Goal: Task Accomplishment & Management: Manage account settings

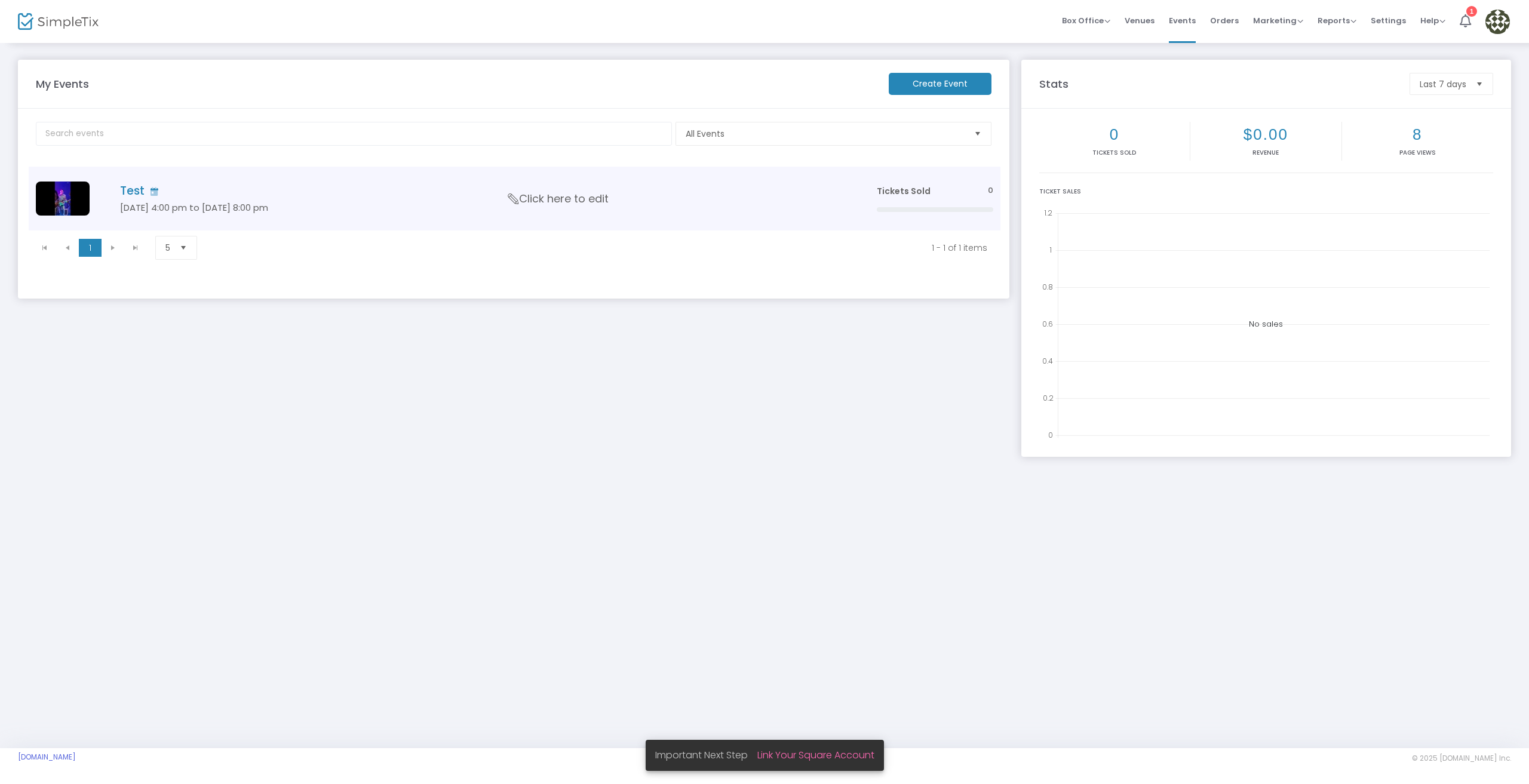
click at [193, 187] on h4 "Test" at bounding box center [480, 190] width 721 height 14
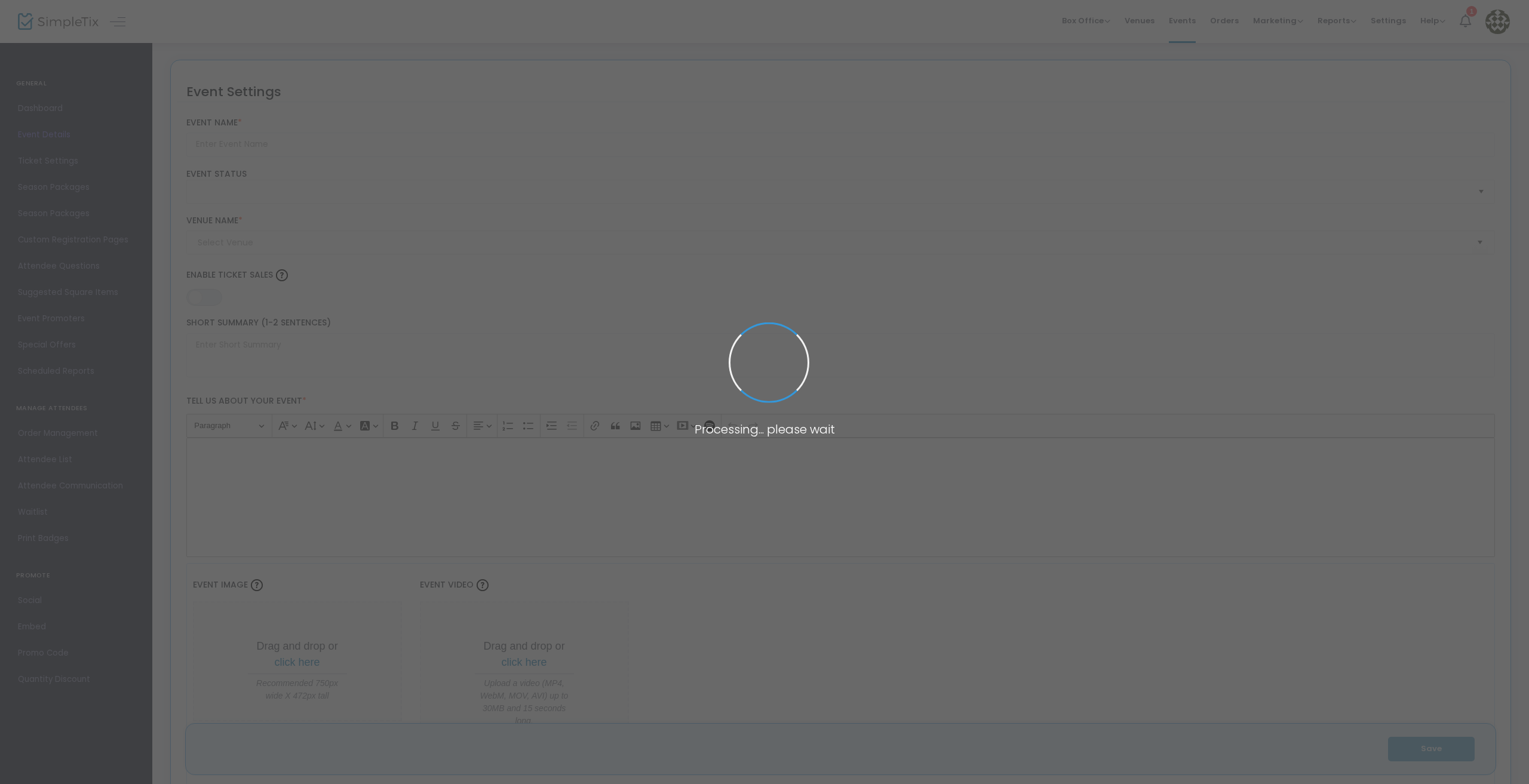
type input "Test"
type textarea "Test"
type input "Buy Tickets"
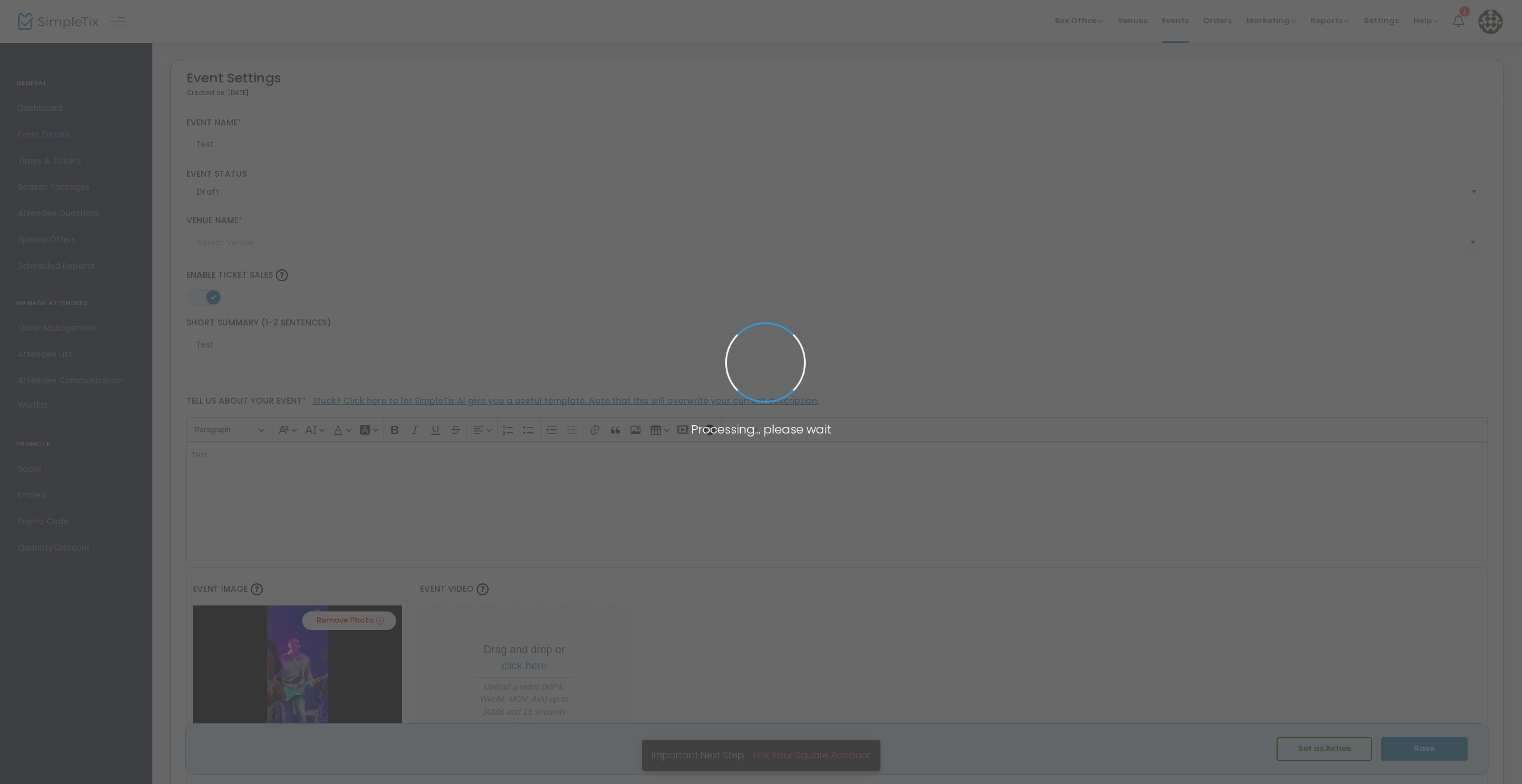
type input "Test"
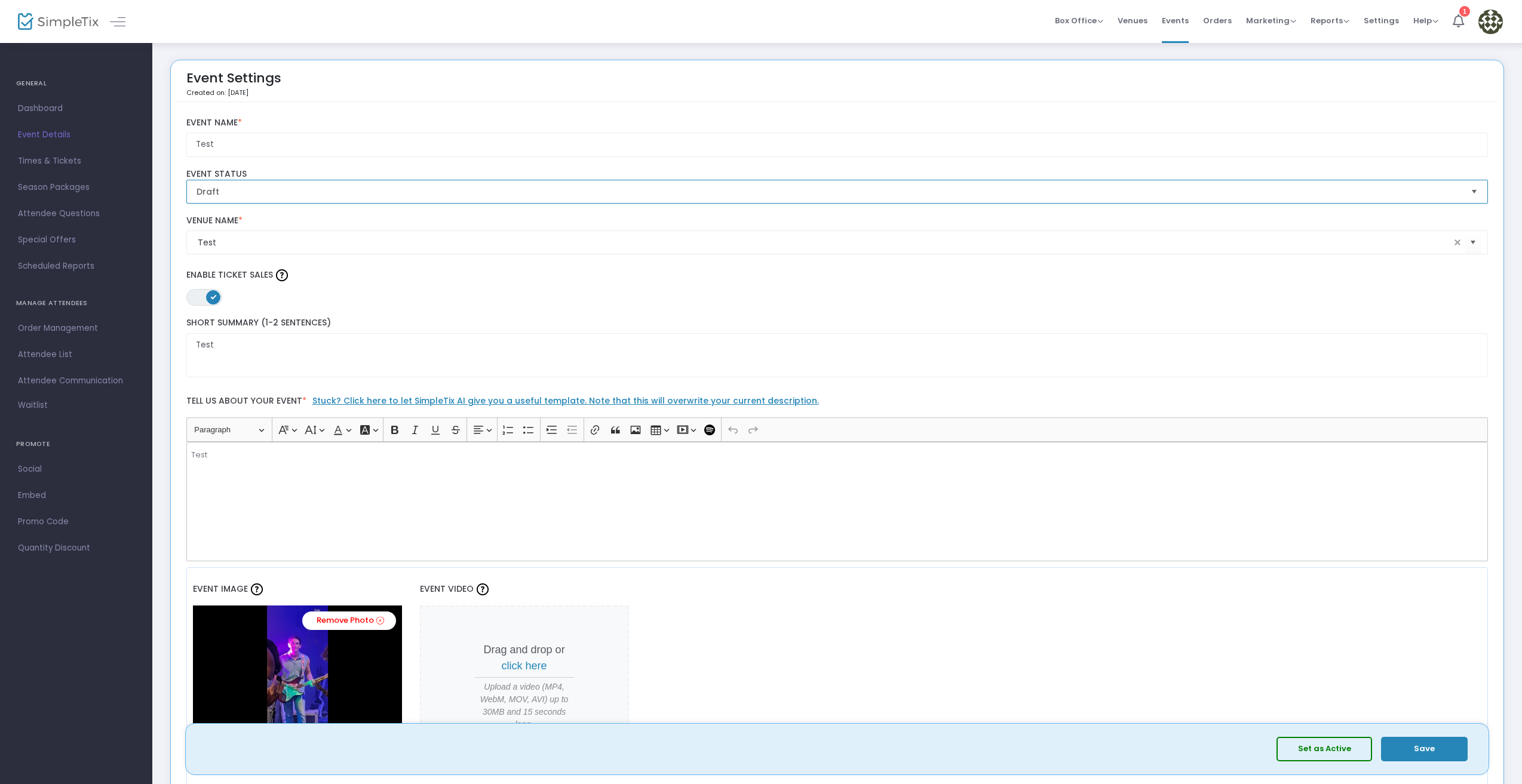
click at [1090, 193] on span "Draft" at bounding box center [829, 192] width 1265 height 12
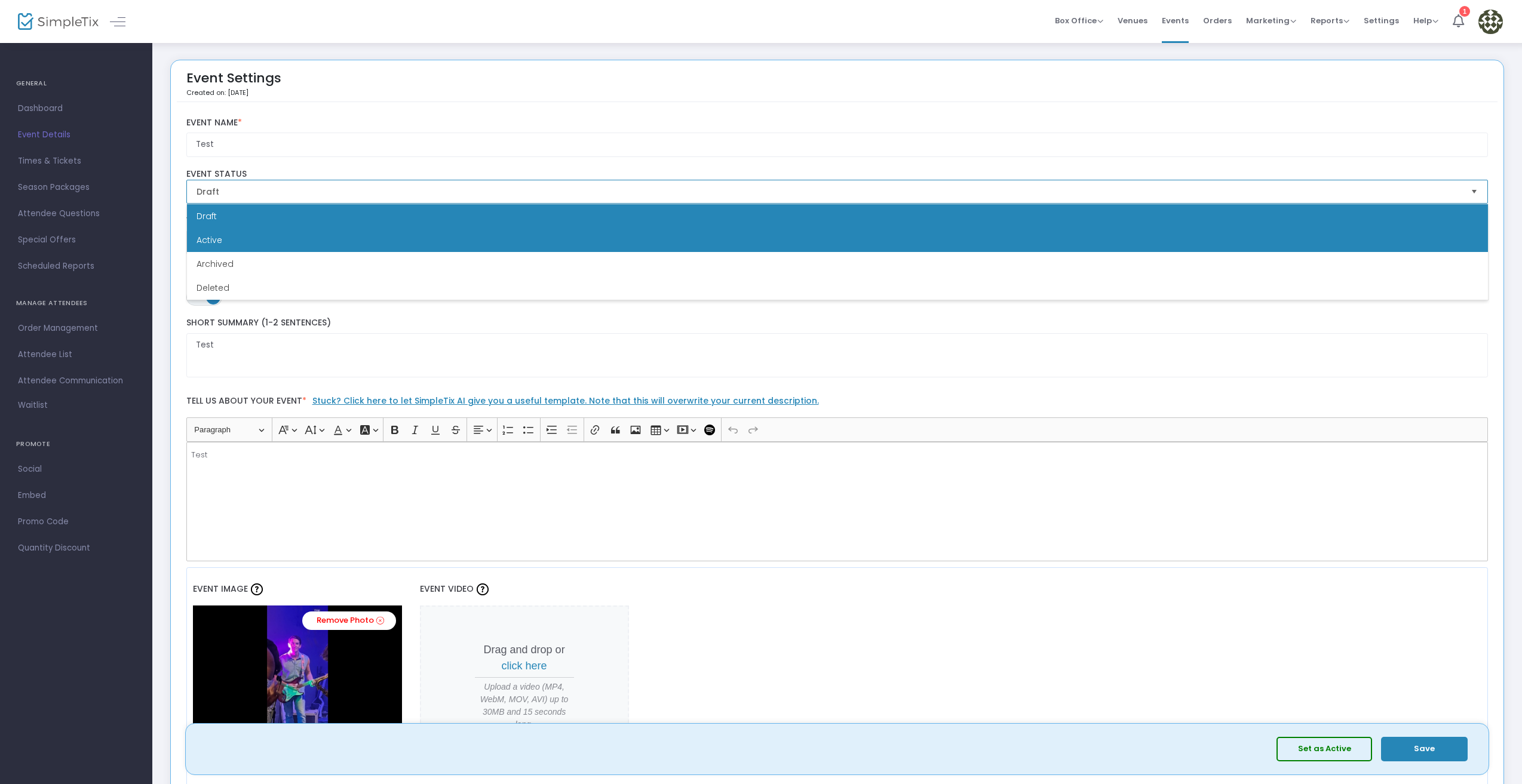
click at [530, 244] on li "Active" at bounding box center [837, 240] width 1301 height 24
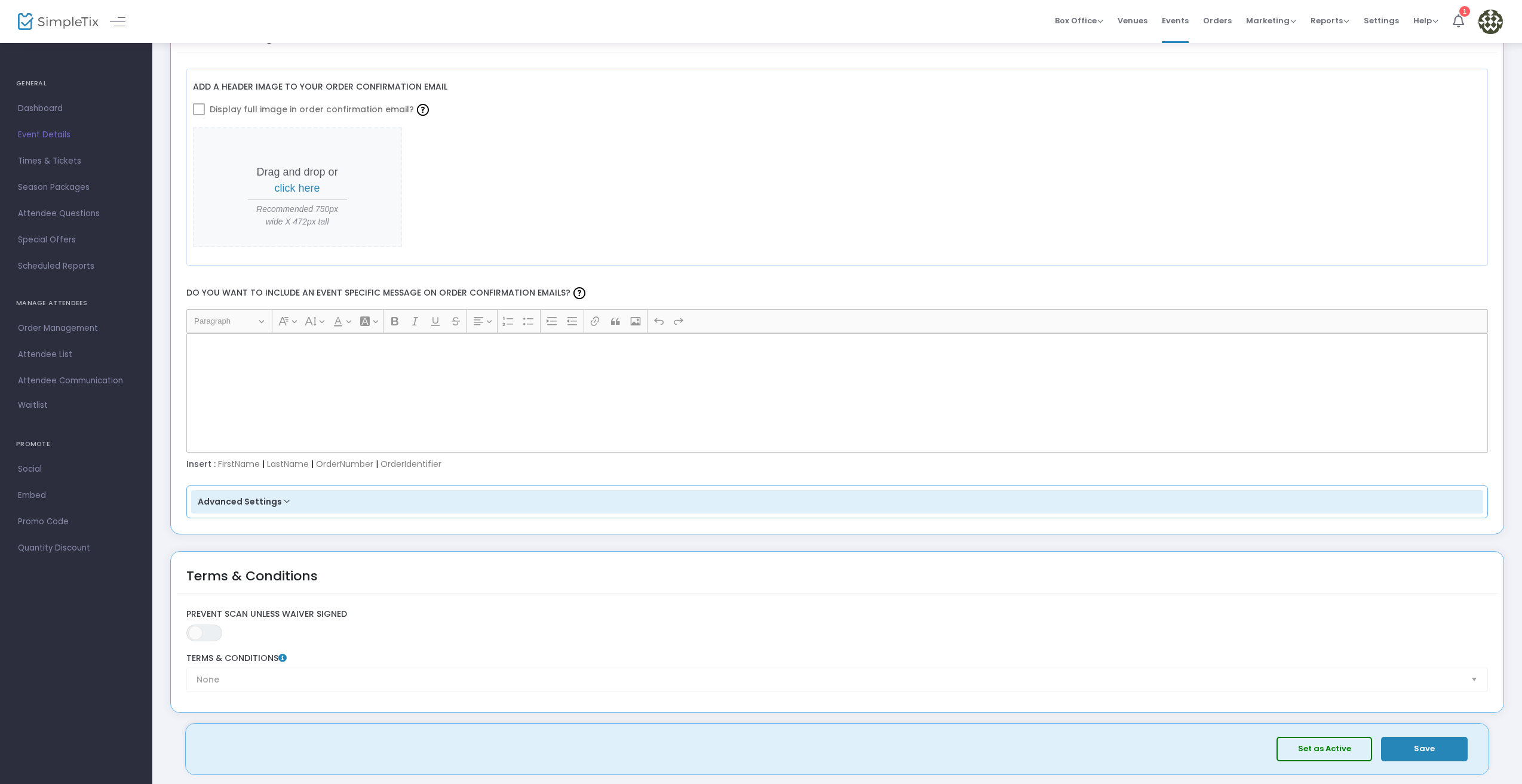
scroll to position [1592, 0]
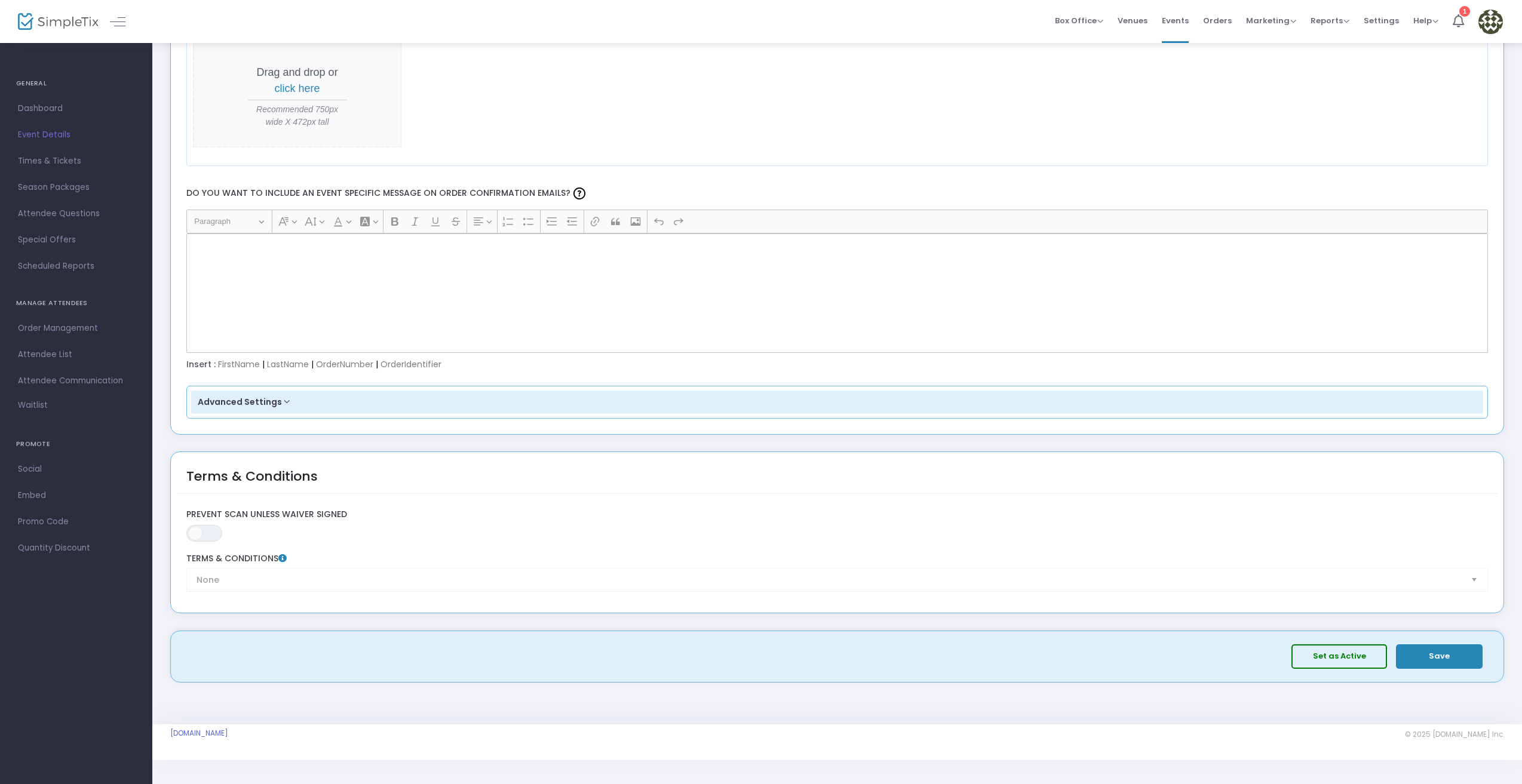
click at [1332, 657] on button "Set as Active" at bounding box center [1339, 656] width 96 height 24
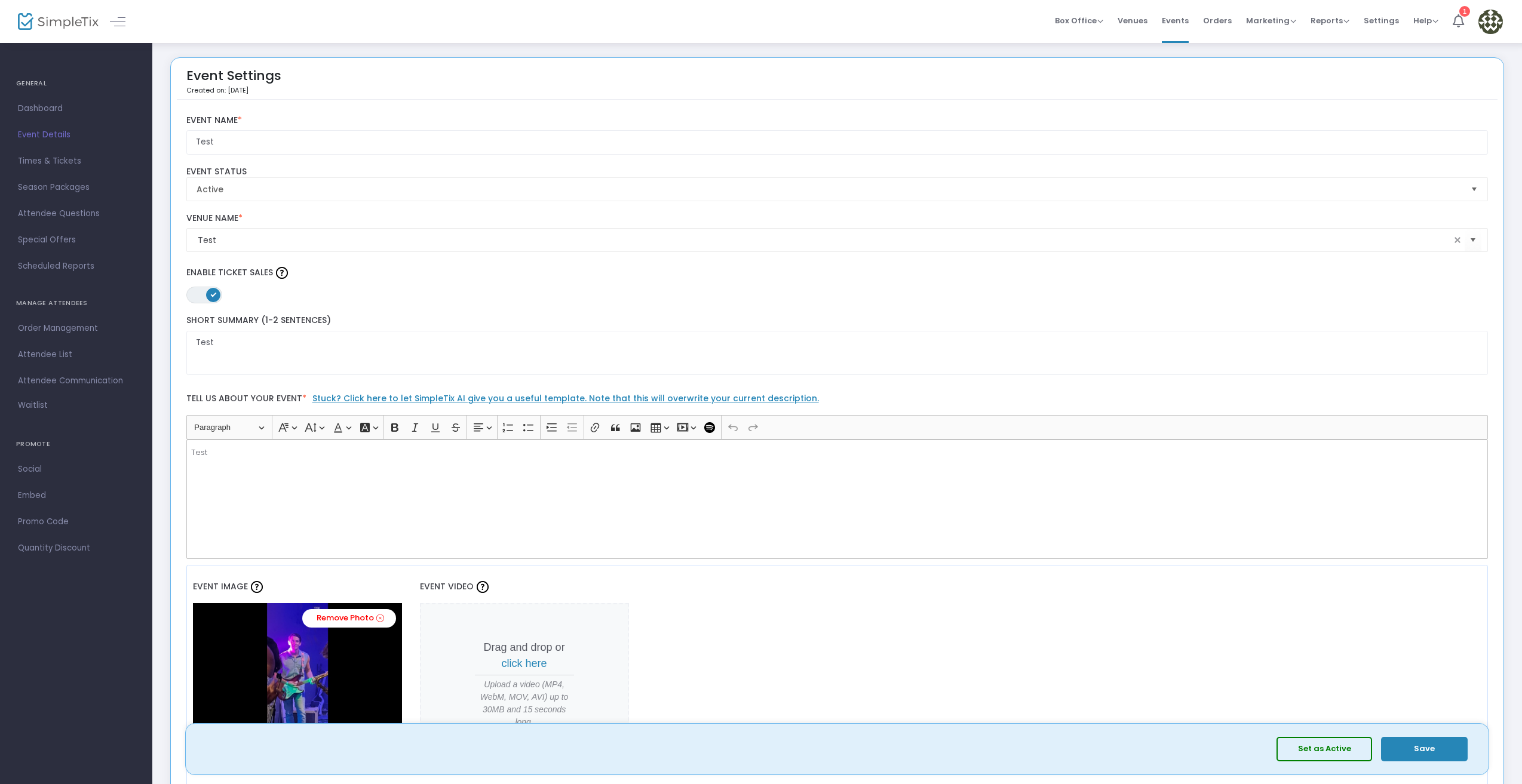
scroll to position [0, 0]
click at [1459, 24] on icon at bounding box center [1458, 21] width 12 height 13
click at [1441, 735] on div "Set as Active Save" at bounding box center [837, 749] width 1291 height 39
click at [1443, 744] on button "Save" at bounding box center [1424, 749] width 87 height 24
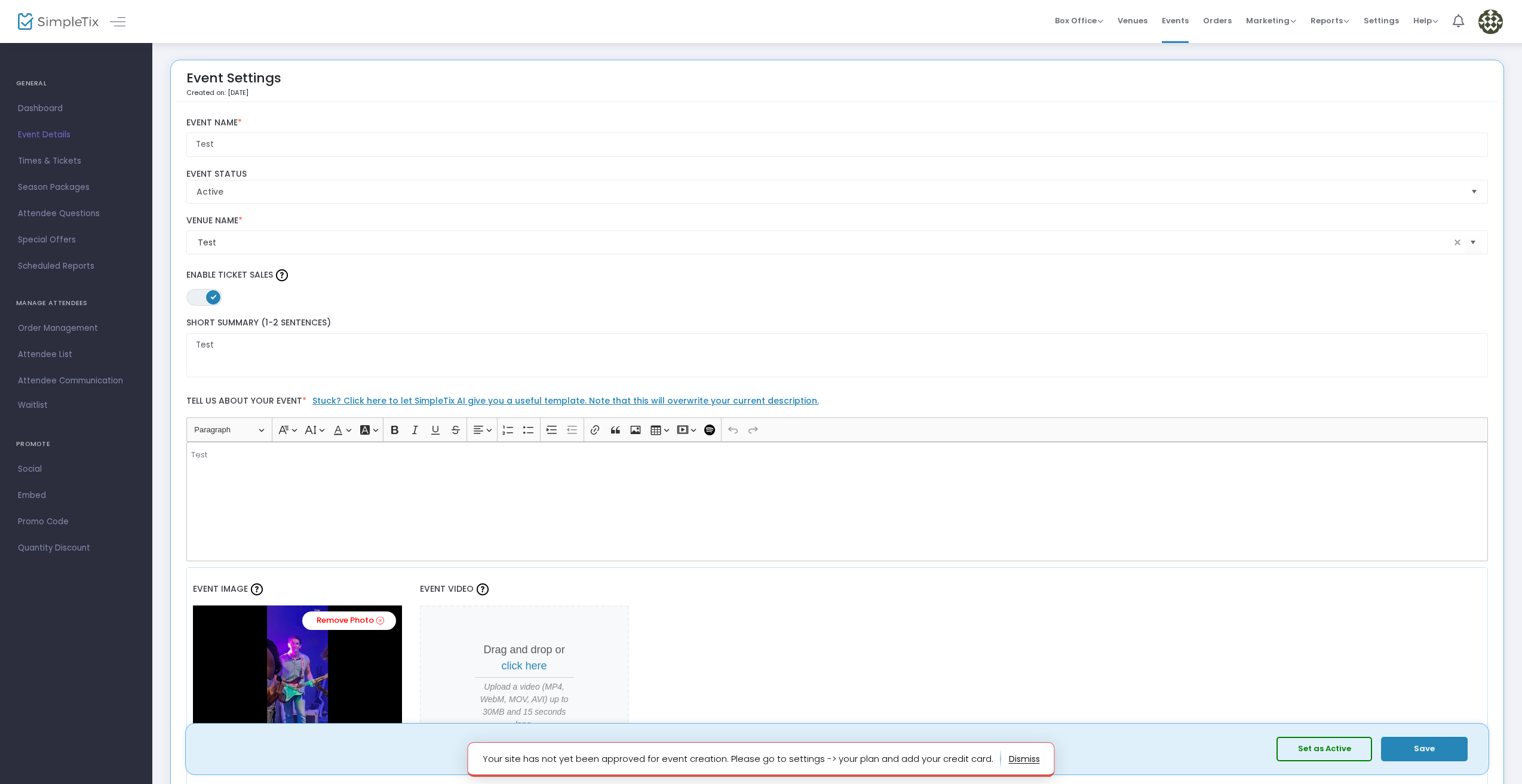
click at [946, 757] on p "Your site has not yet been approved for event creation. Please go to settings -…" at bounding box center [742, 758] width 519 height 19
click at [1388, 16] on span "Settings" at bounding box center [1381, 21] width 35 height 31
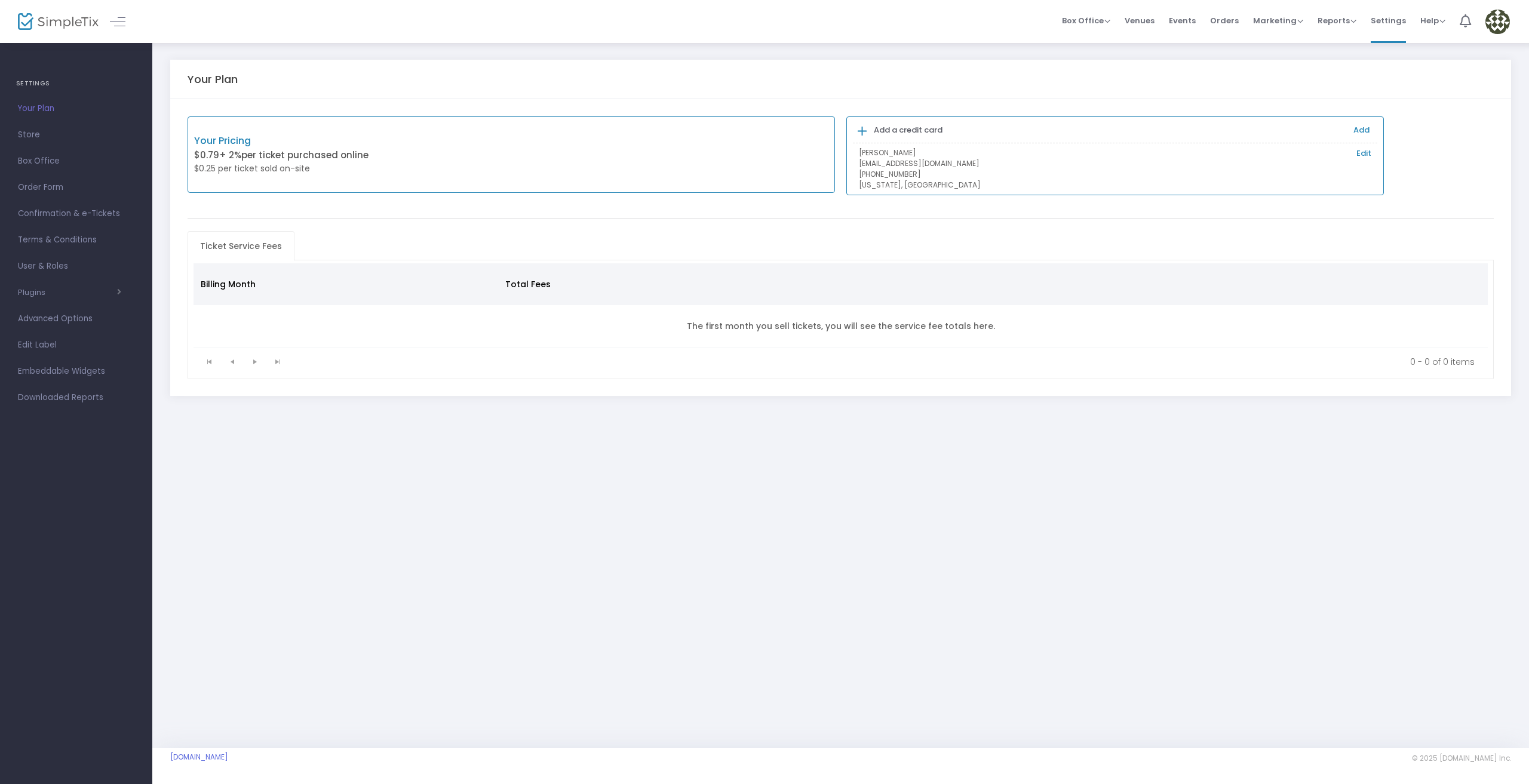
click at [1354, 131] on link "Add" at bounding box center [1362, 130] width 16 height 12
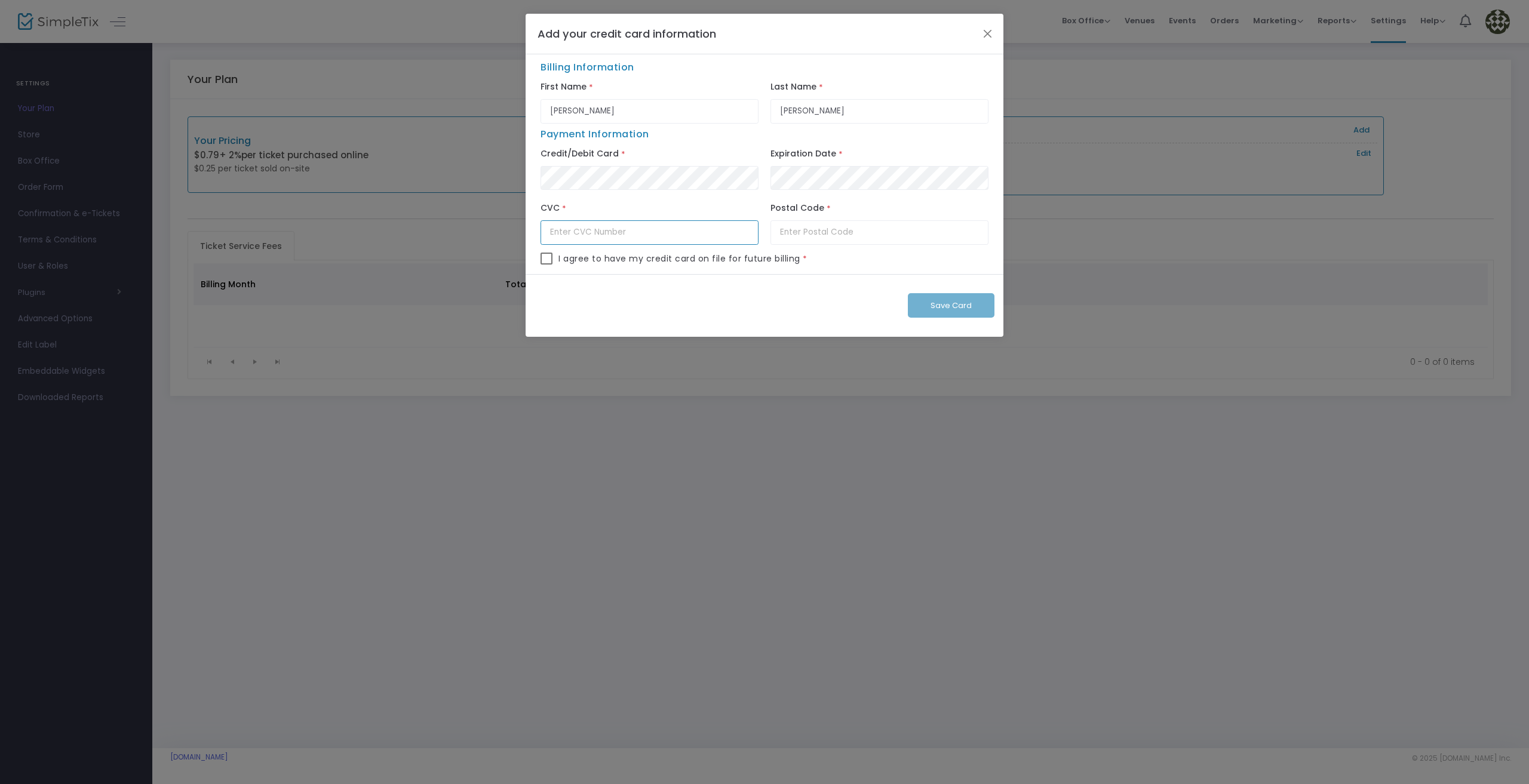
click at [706, 234] on input "text" at bounding box center [649, 232] width 218 height 24
type input "867"
type input "32224"
click at [795, 273] on div "I agree to have my credit card on file for future billing *" at bounding box center [765, 263] width 448 height 21
click at [548, 256] on span at bounding box center [547, 259] width 12 height 12
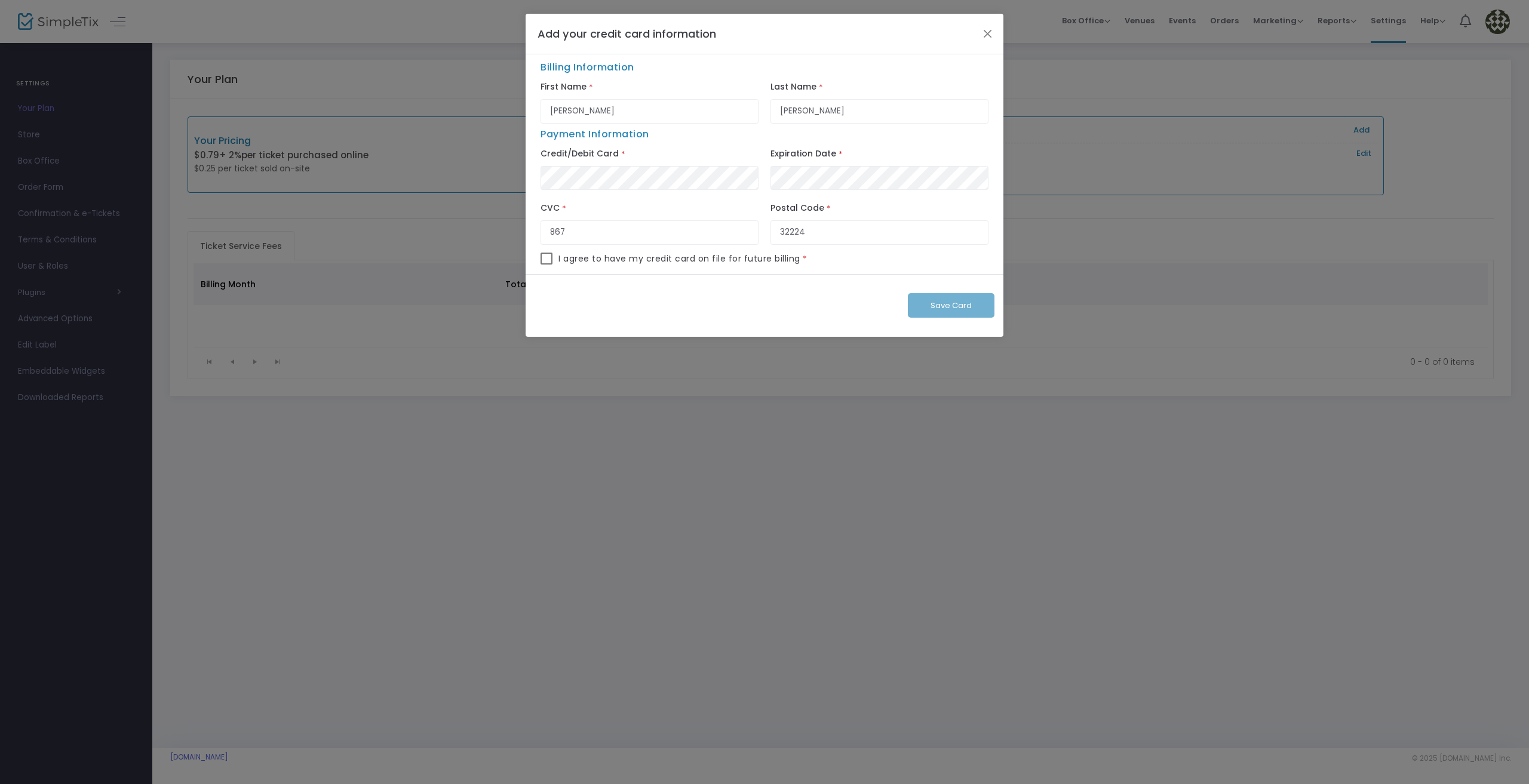
click at [547, 265] on input "checkbox" at bounding box center [546, 265] width 1 height 1
checkbox input "true"
click at [971, 304] on span "Save Card" at bounding box center [952, 305] width 42 height 12
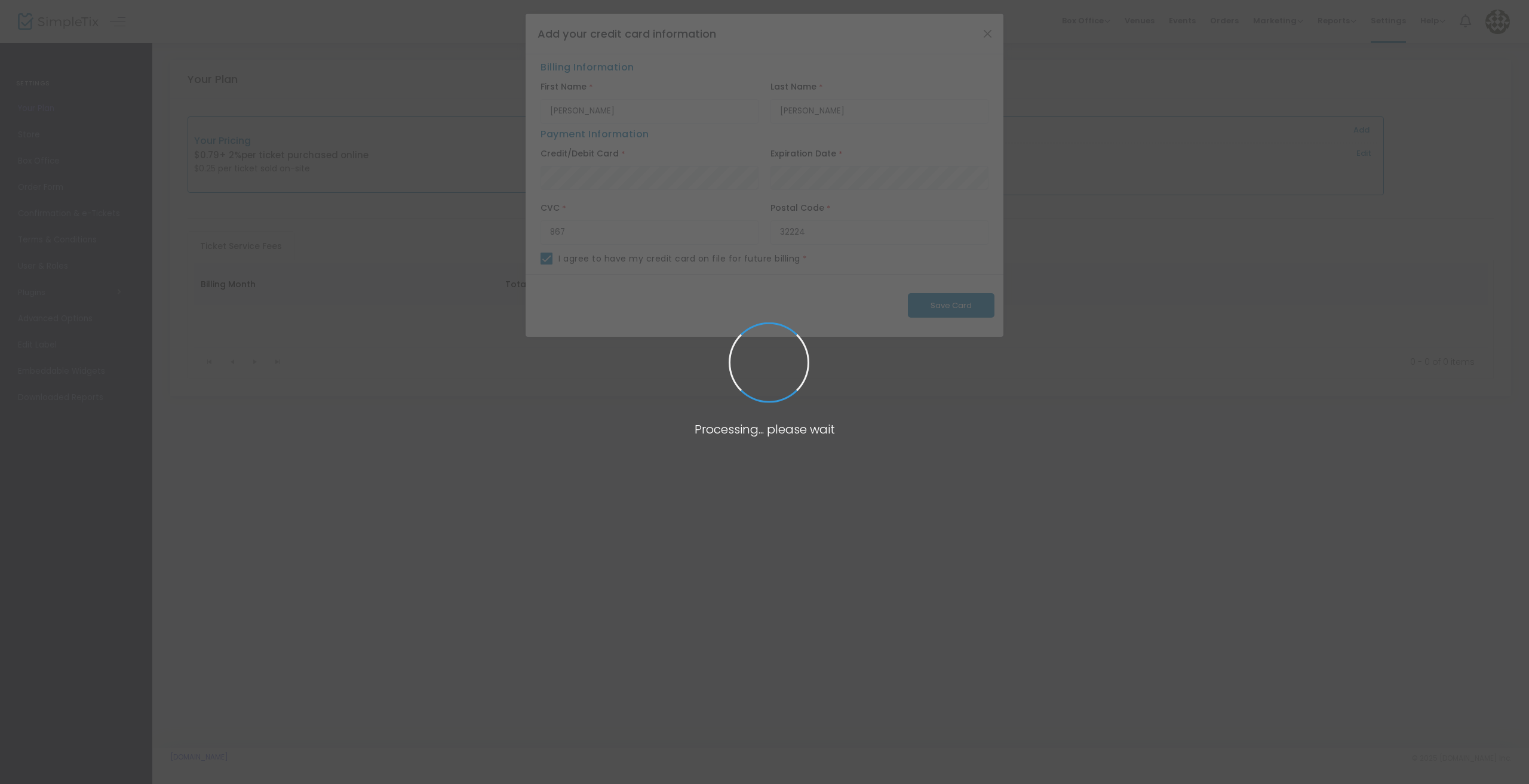
checkbox input "false"
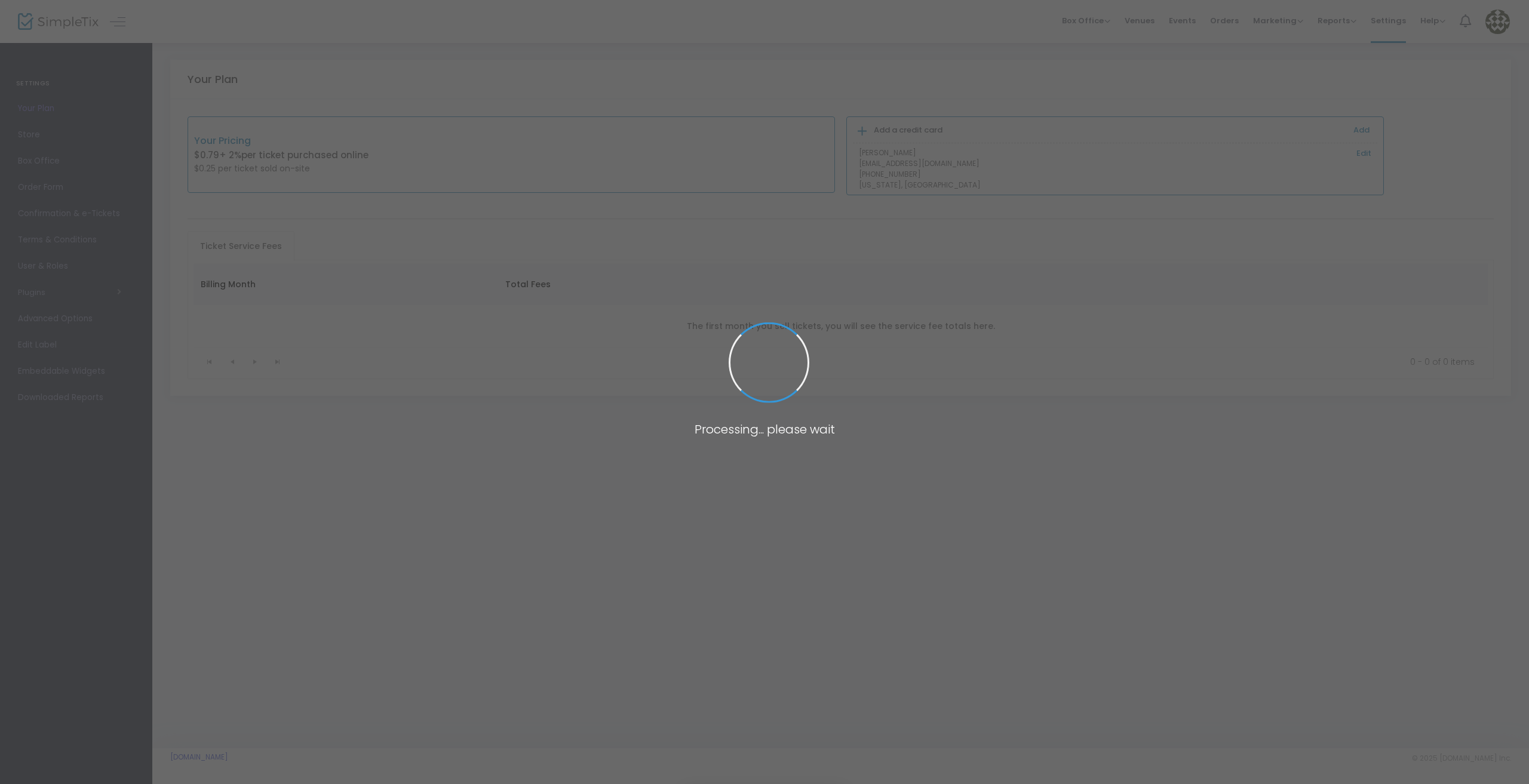
type input "[PERSON_NAME]"
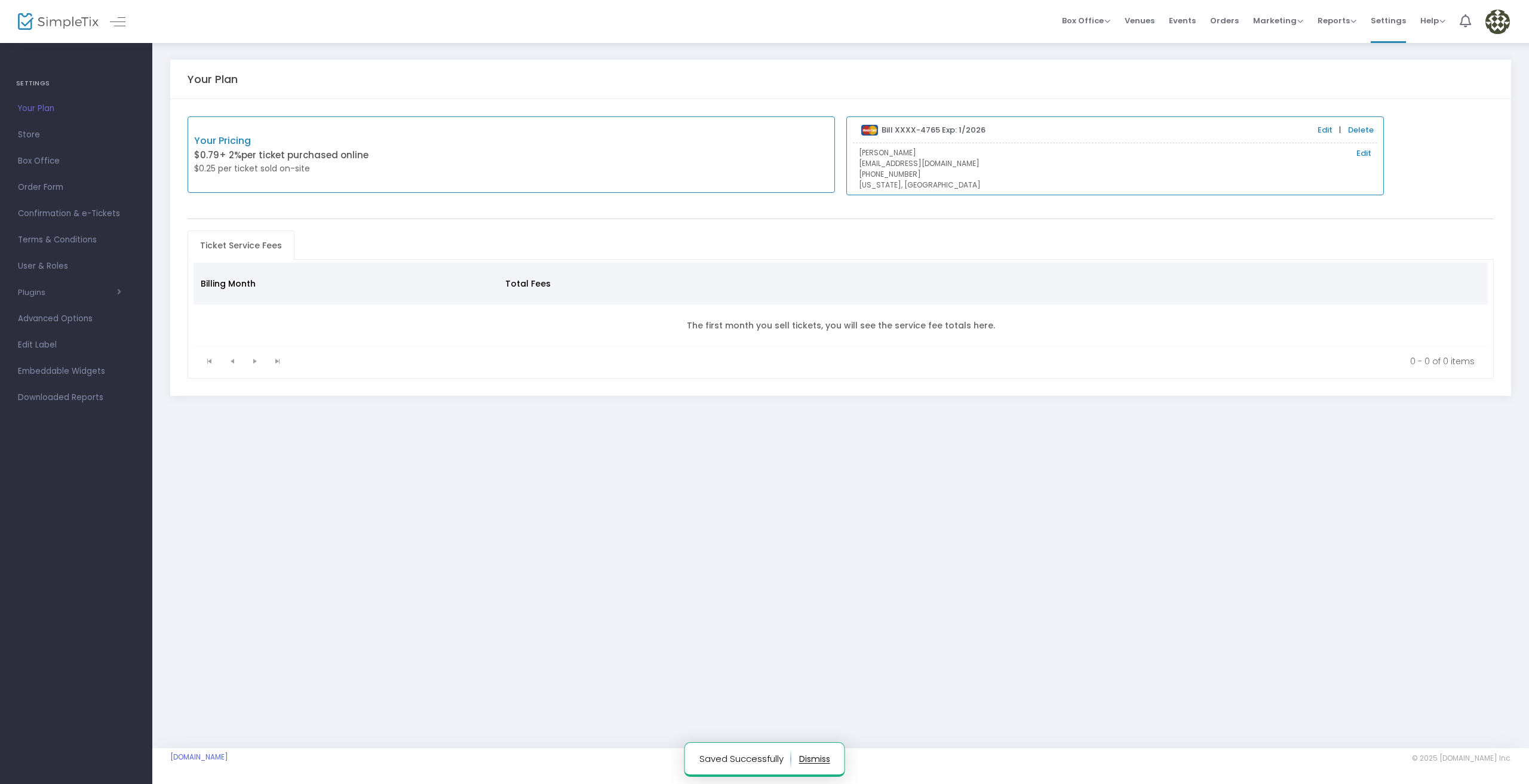
click at [1246, 493] on div "Your Plan Your Pricing $0.79 + 2% per ticket purchased online $0.25 per ticket …" at bounding box center [841, 395] width 1377 height 707
click at [1183, 19] on span "Events" at bounding box center [1182, 21] width 27 height 31
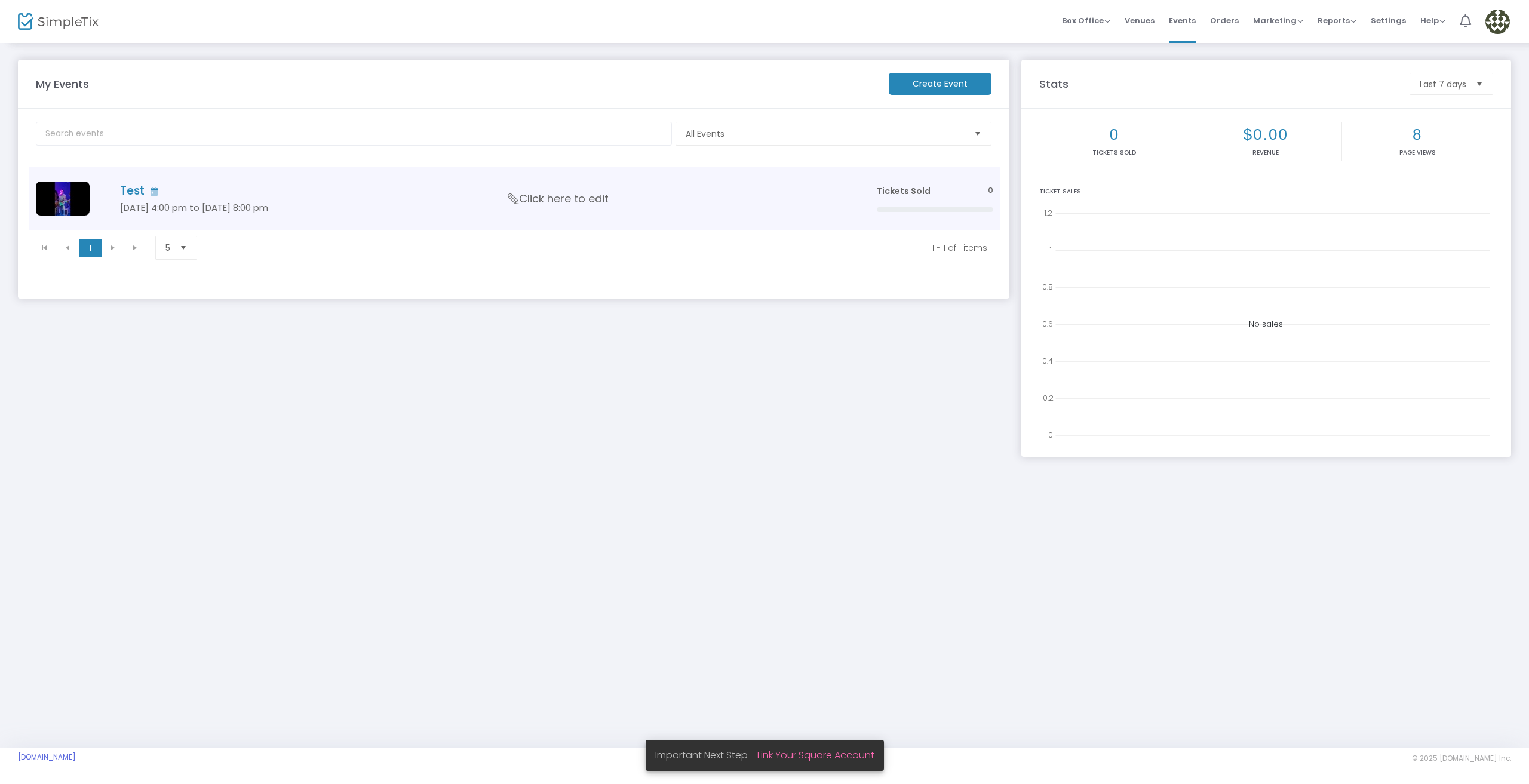
click at [290, 184] on h4 "Test" at bounding box center [480, 190] width 721 height 14
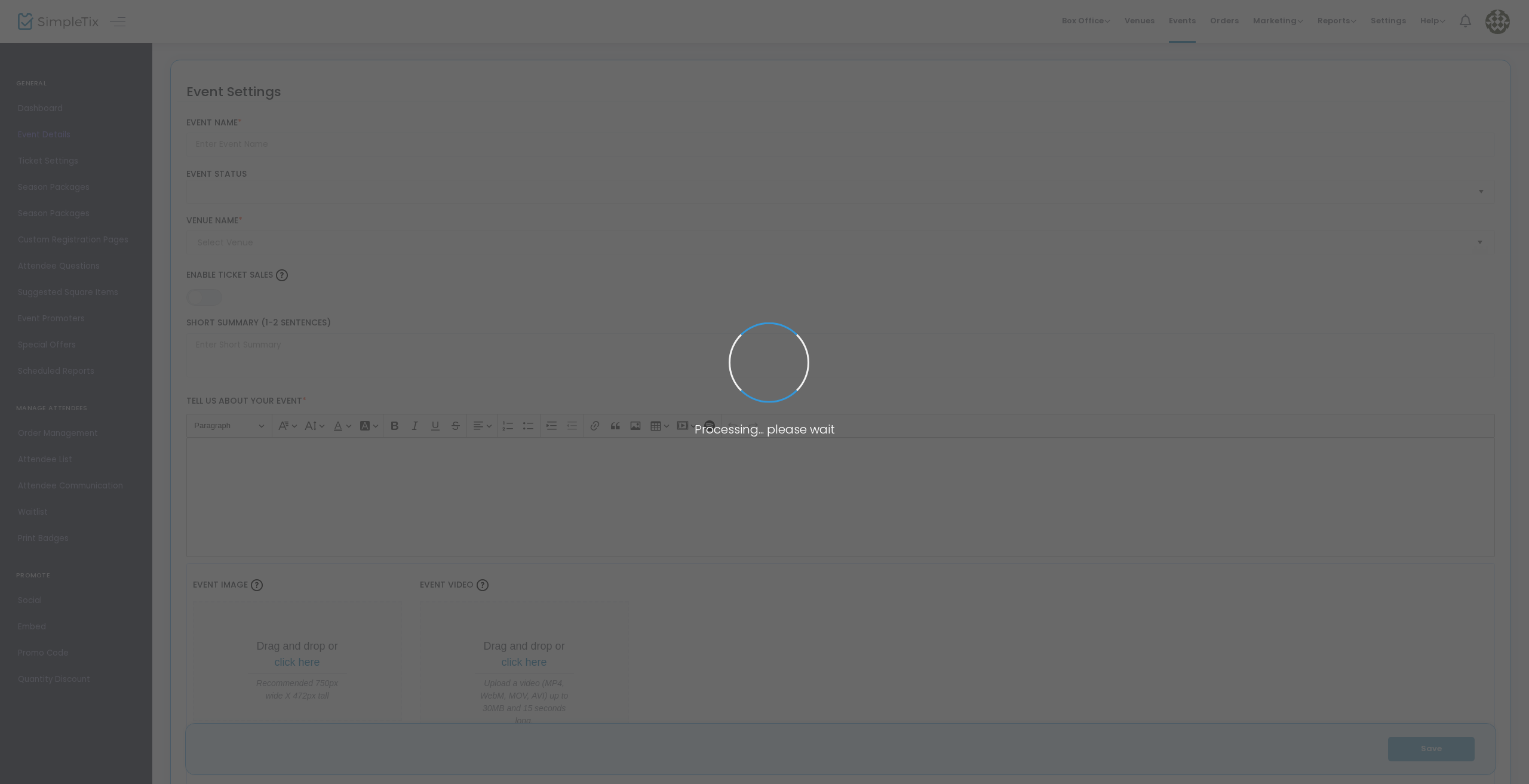
type input "Test"
type textarea "Test"
type input "Buy Tickets"
type input "Test"
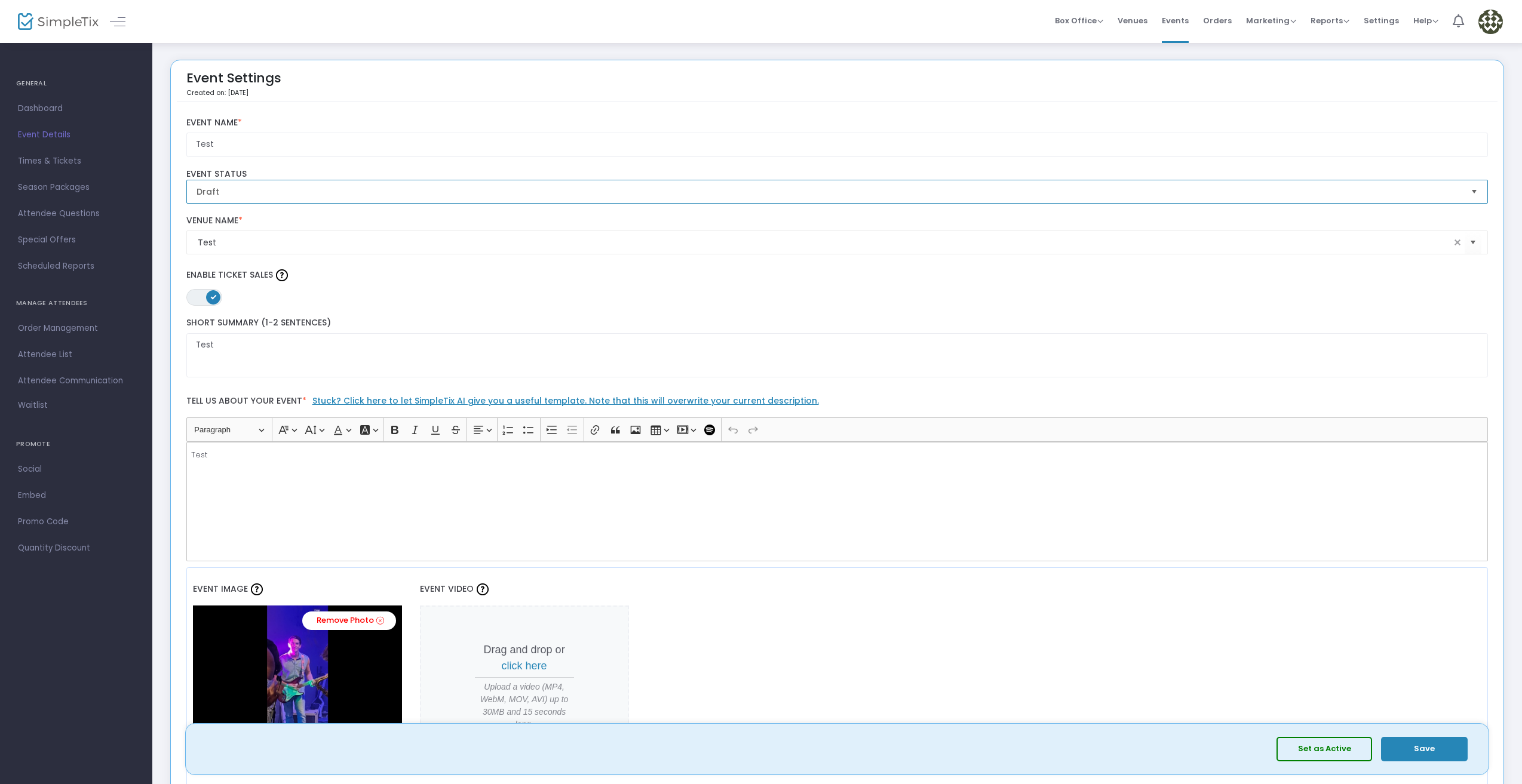
click at [858, 193] on span "Draft" at bounding box center [829, 192] width 1265 height 12
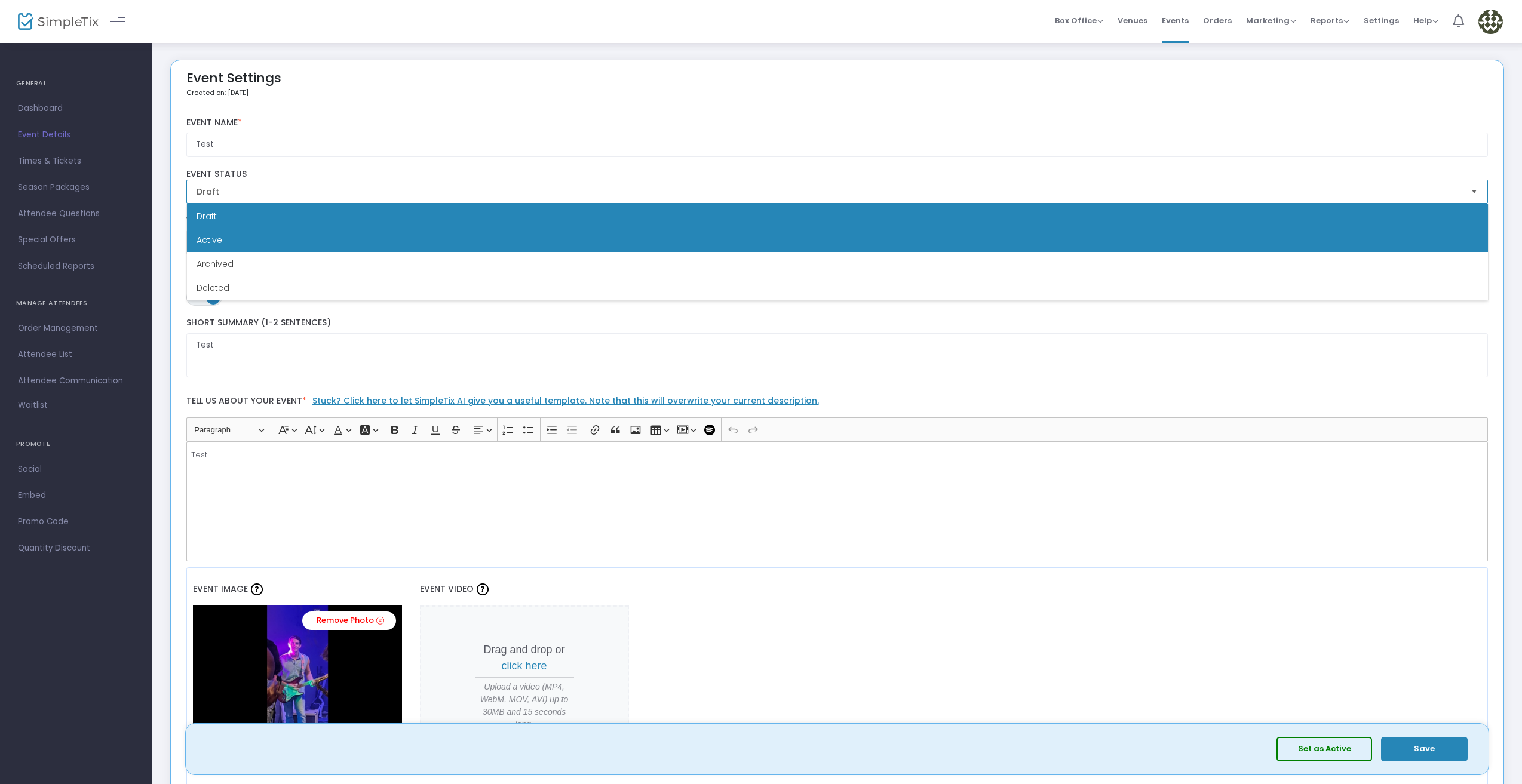
click at [868, 250] on li "Active" at bounding box center [837, 240] width 1301 height 24
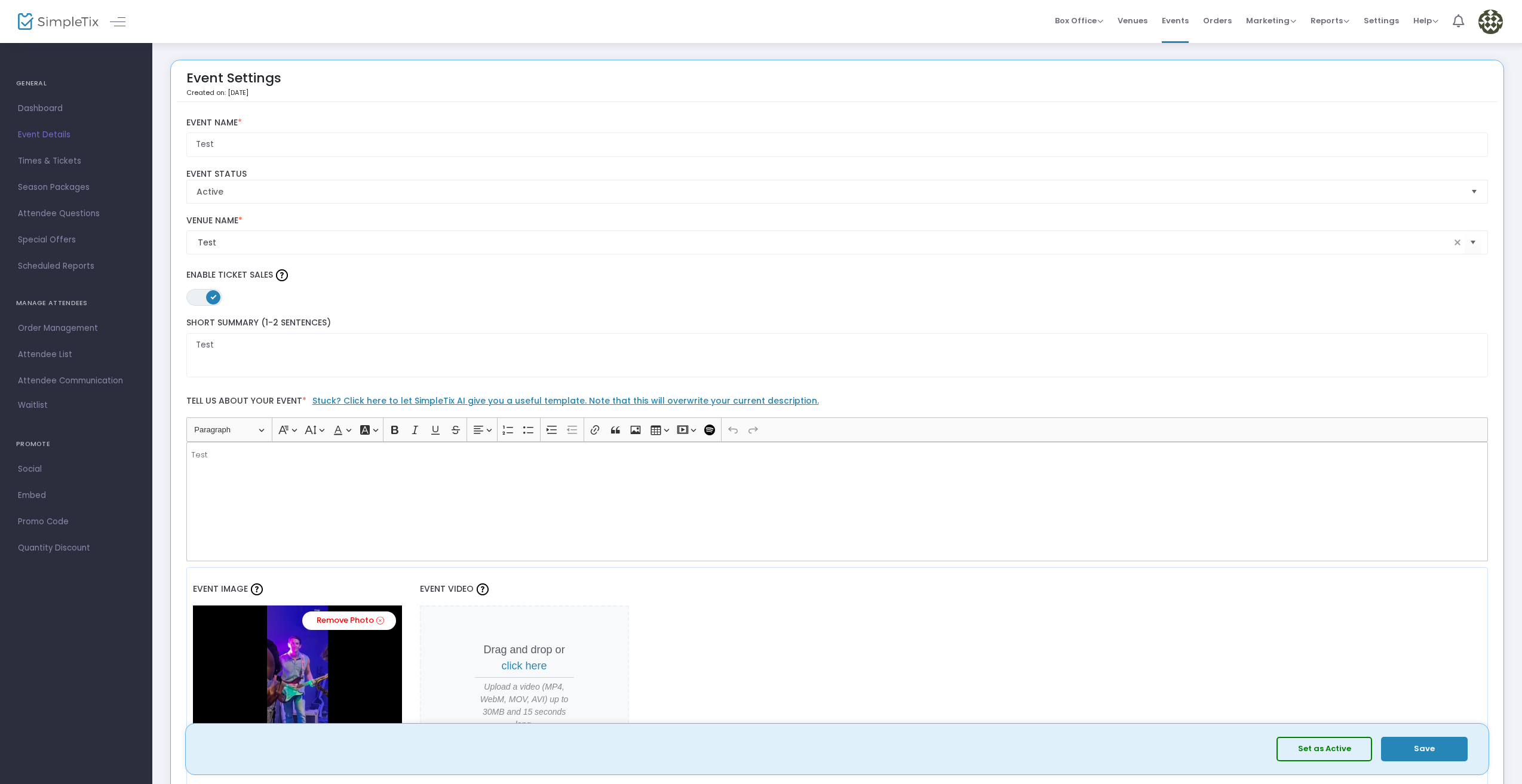
click at [1405, 752] on button "Save" at bounding box center [1424, 749] width 87 height 24
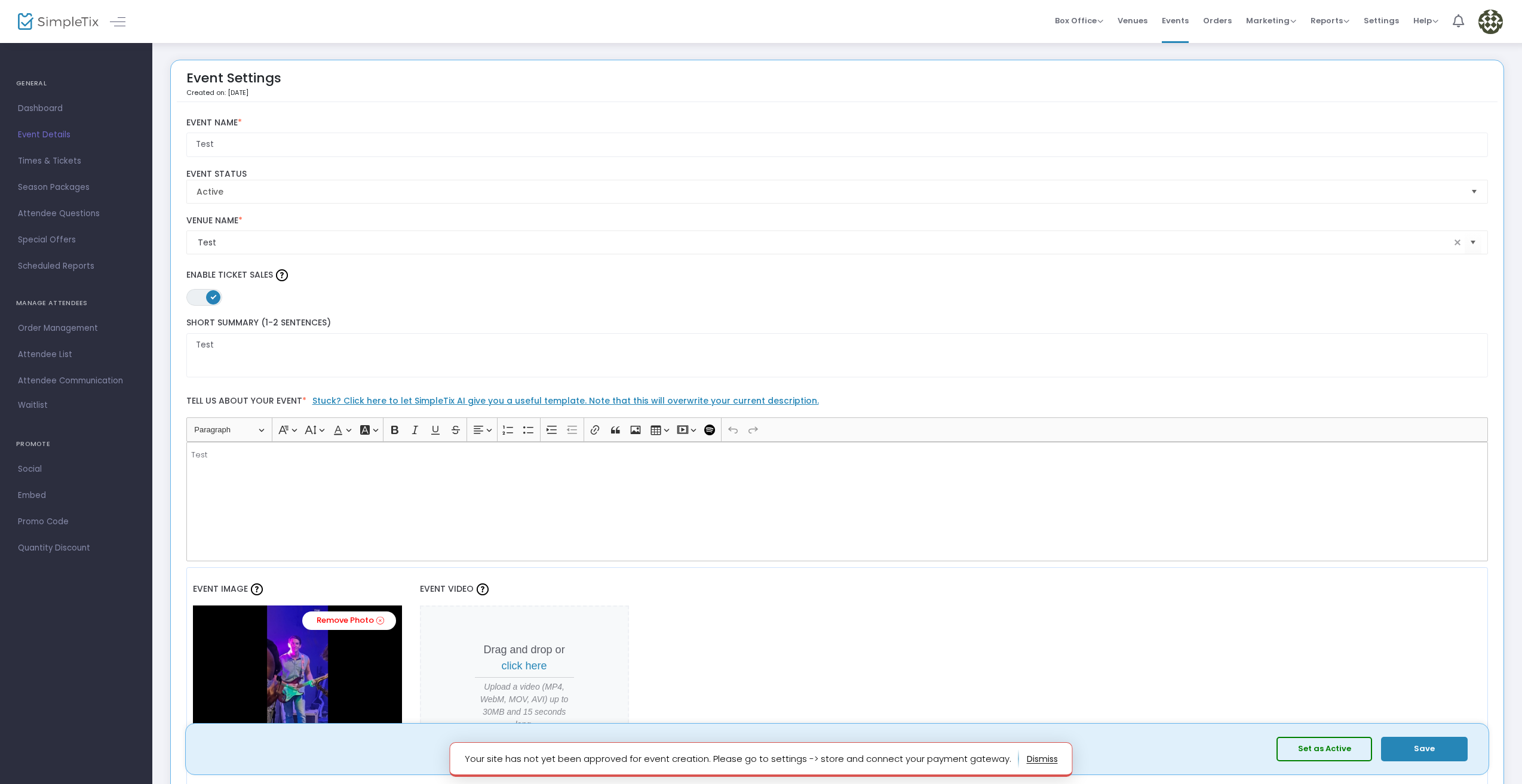
click at [965, 753] on p "Your site has not yet been approved for event creation. Please go to settings -…" at bounding box center [741, 758] width 554 height 19
click at [1374, 16] on span "Settings" at bounding box center [1381, 21] width 35 height 31
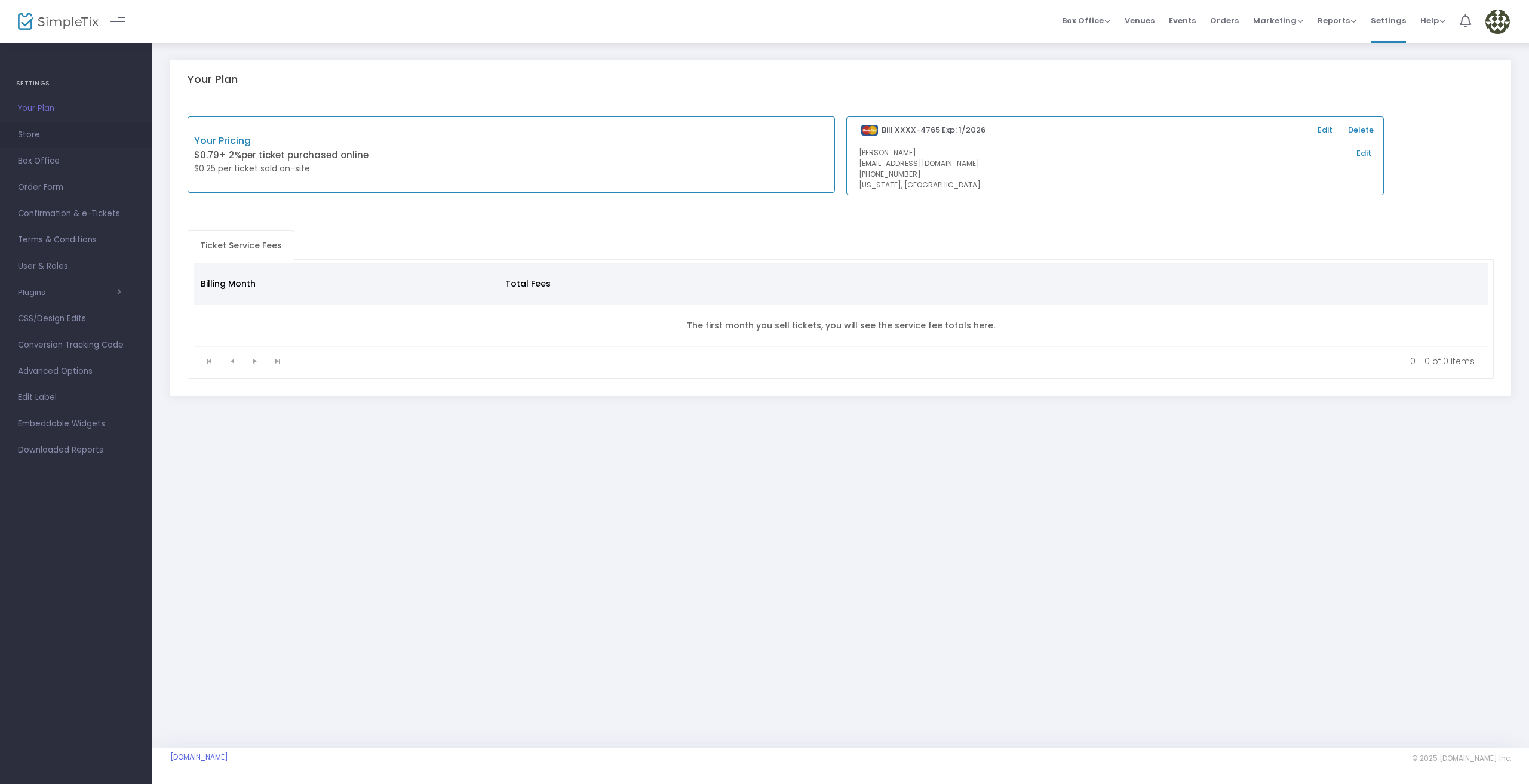
click at [36, 133] on span "Store" at bounding box center [76, 134] width 117 height 15
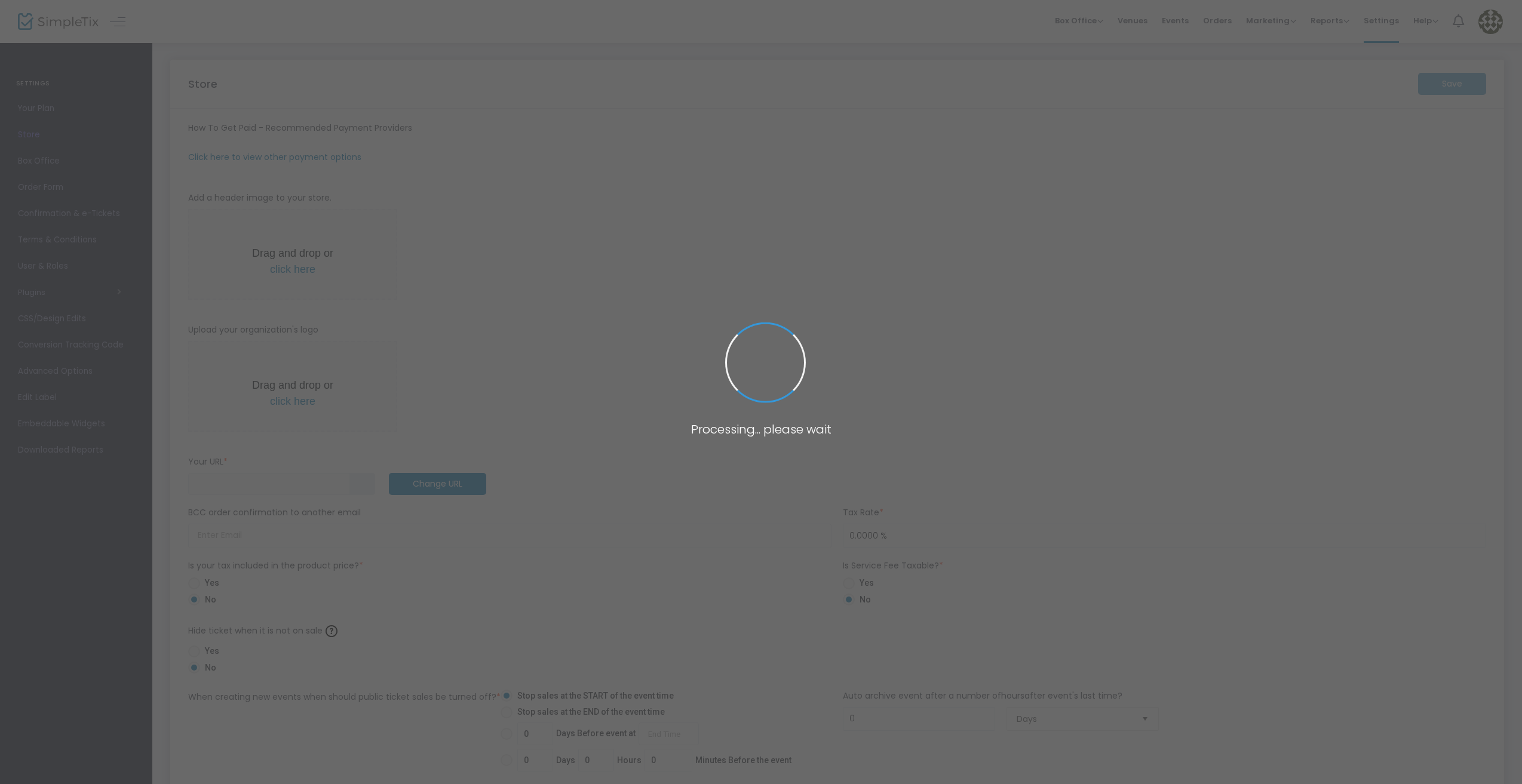
type input "[URL]"
radio input "true"
radio input "false"
radio input "true"
type input "wsab"
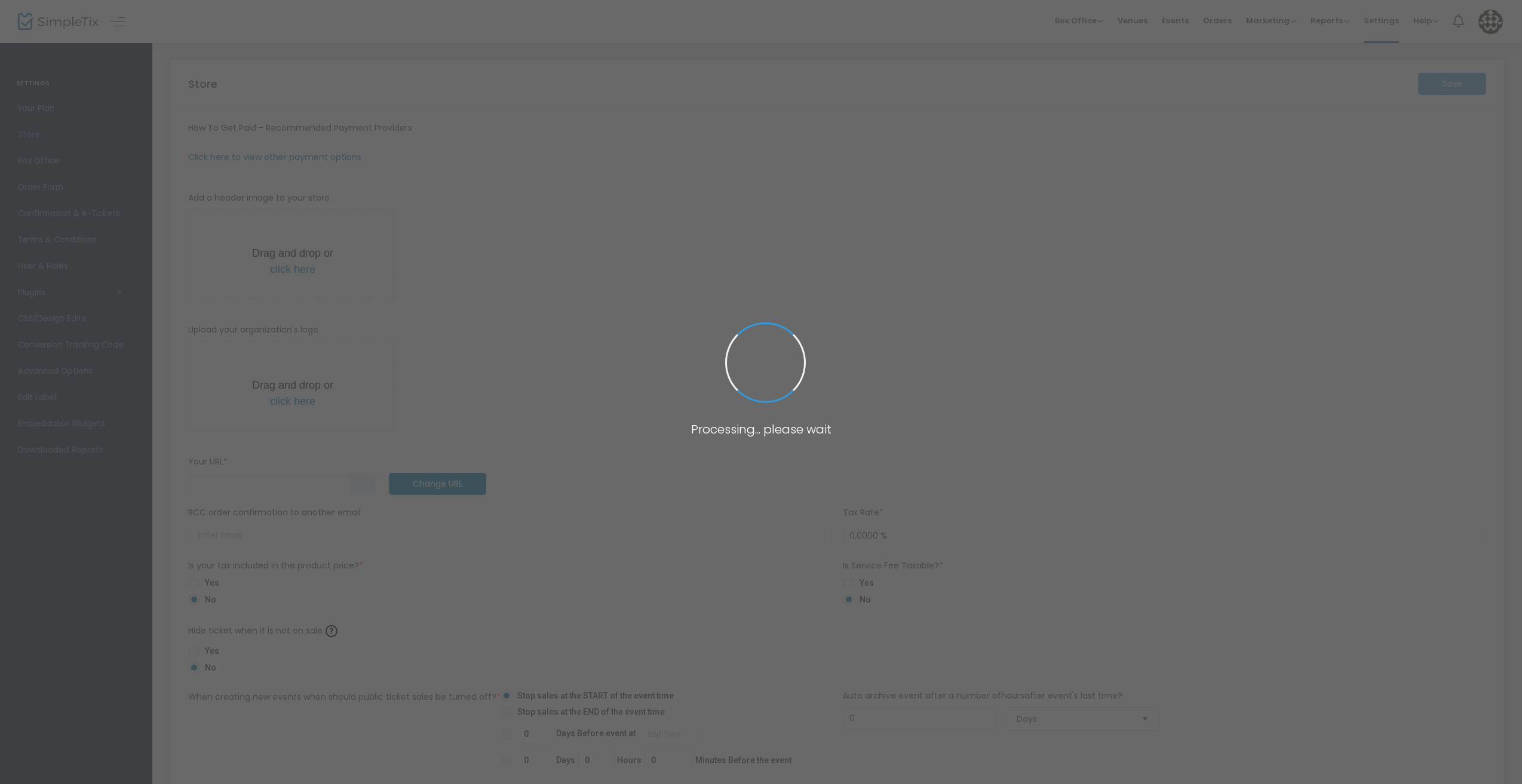
type input "7723217603"
type input "(UTC-05:00) Eastern Time ([GEOGRAPHIC_DATA] & [GEOGRAPHIC_DATA])"
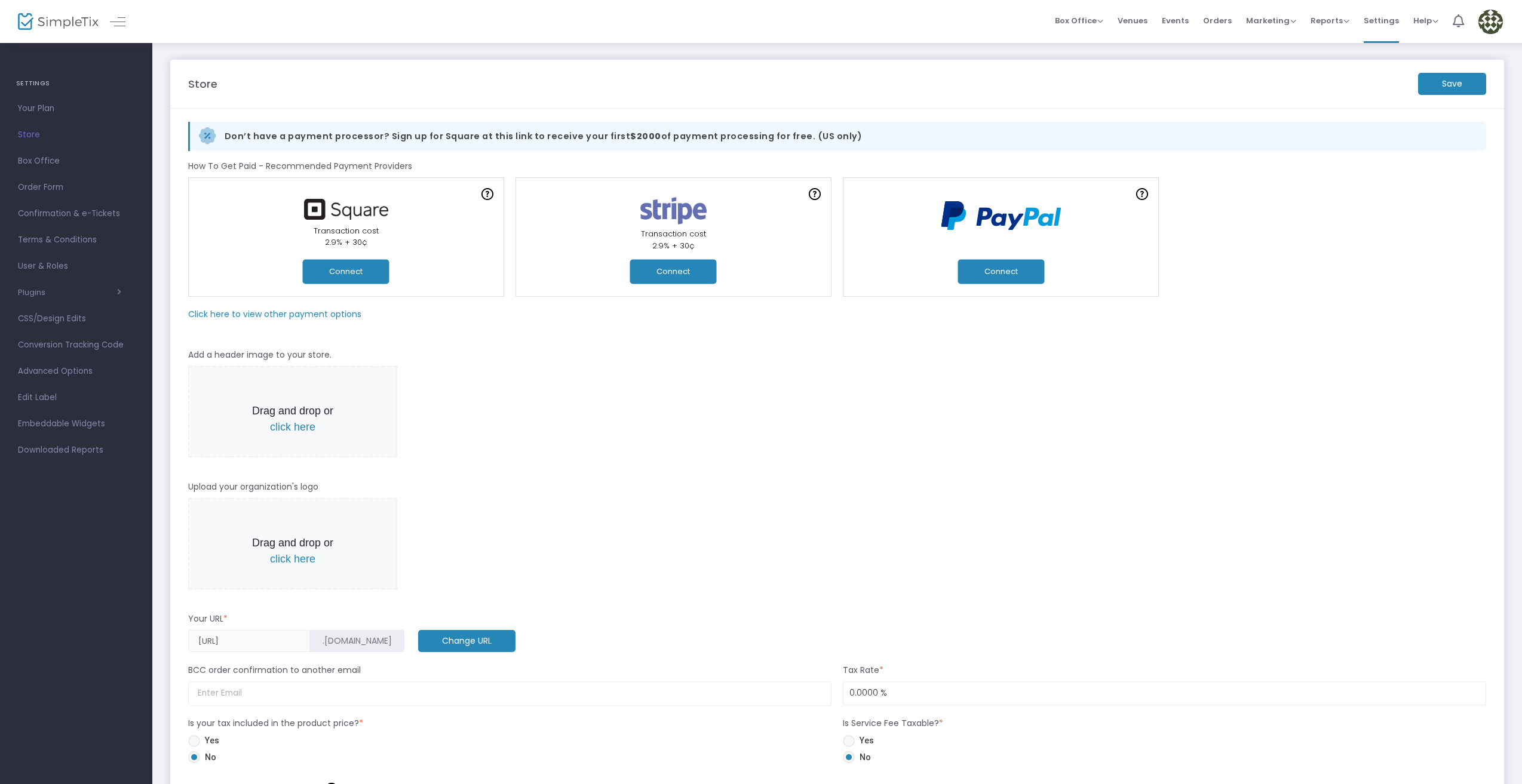
click at [1029, 265] on button "Connect" at bounding box center [1001, 272] width 87 height 24
